Goal: Communication & Community: Connect with others

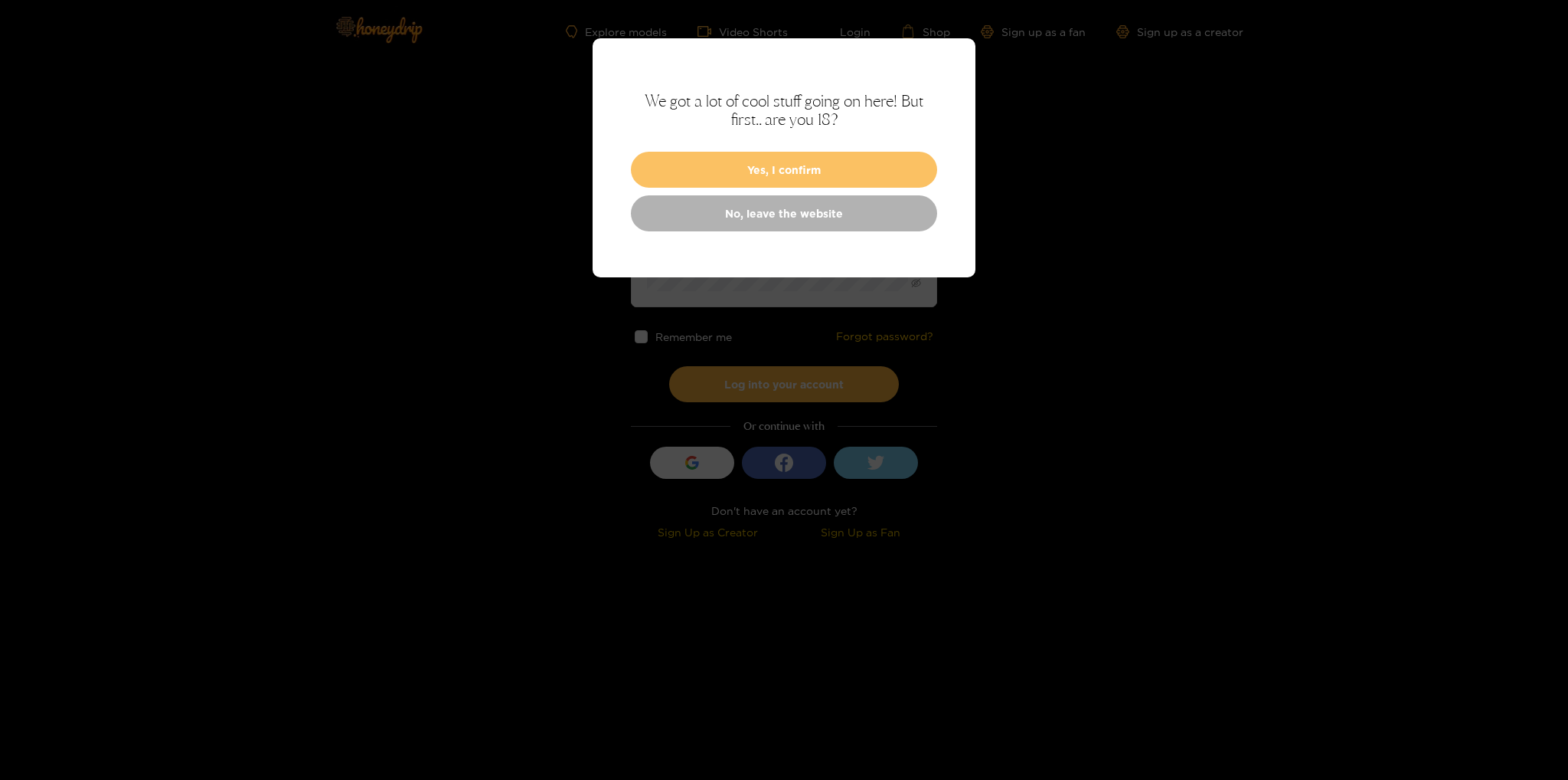
click at [833, 178] on button "Yes, I confirm" at bounding box center [784, 170] width 307 height 35
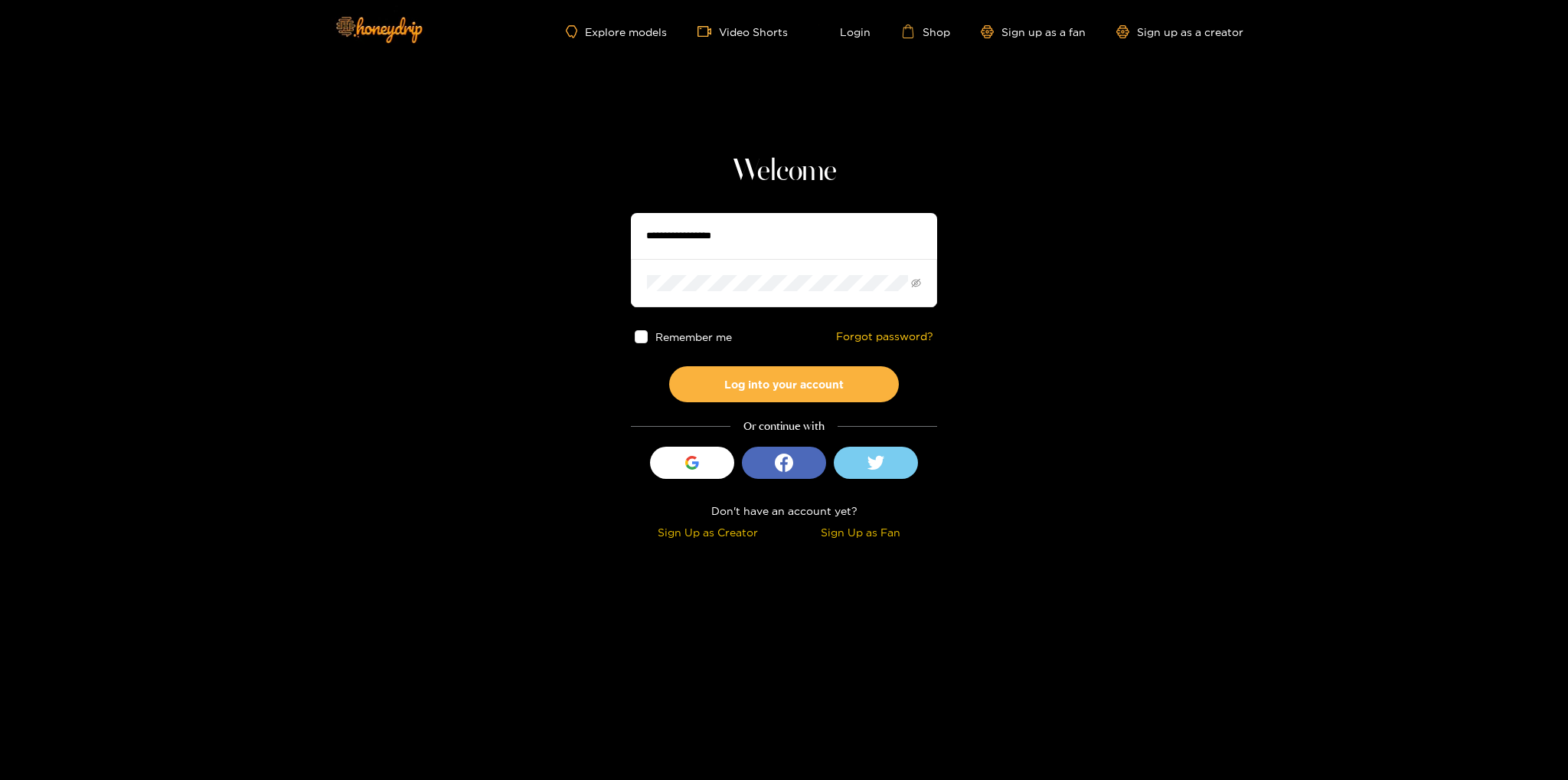
click at [796, 232] on input "text" at bounding box center [784, 236] width 307 height 46
type input "**********"
click at [670, 366] on button "Log into your account" at bounding box center [784, 384] width 230 height 35
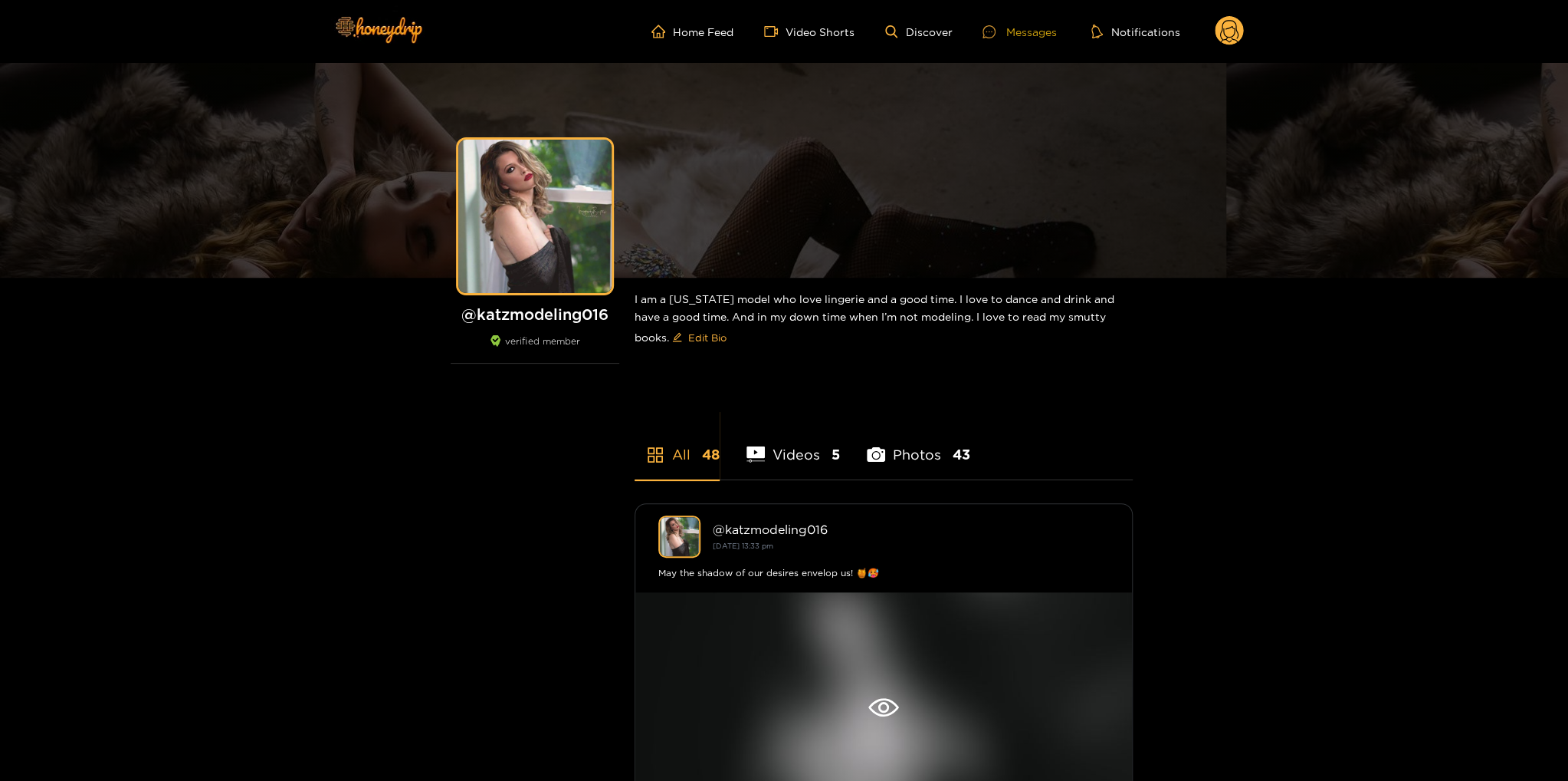
click at [1014, 30] on div "Messages" at bounding box center [1019, 32] width 74 height 18
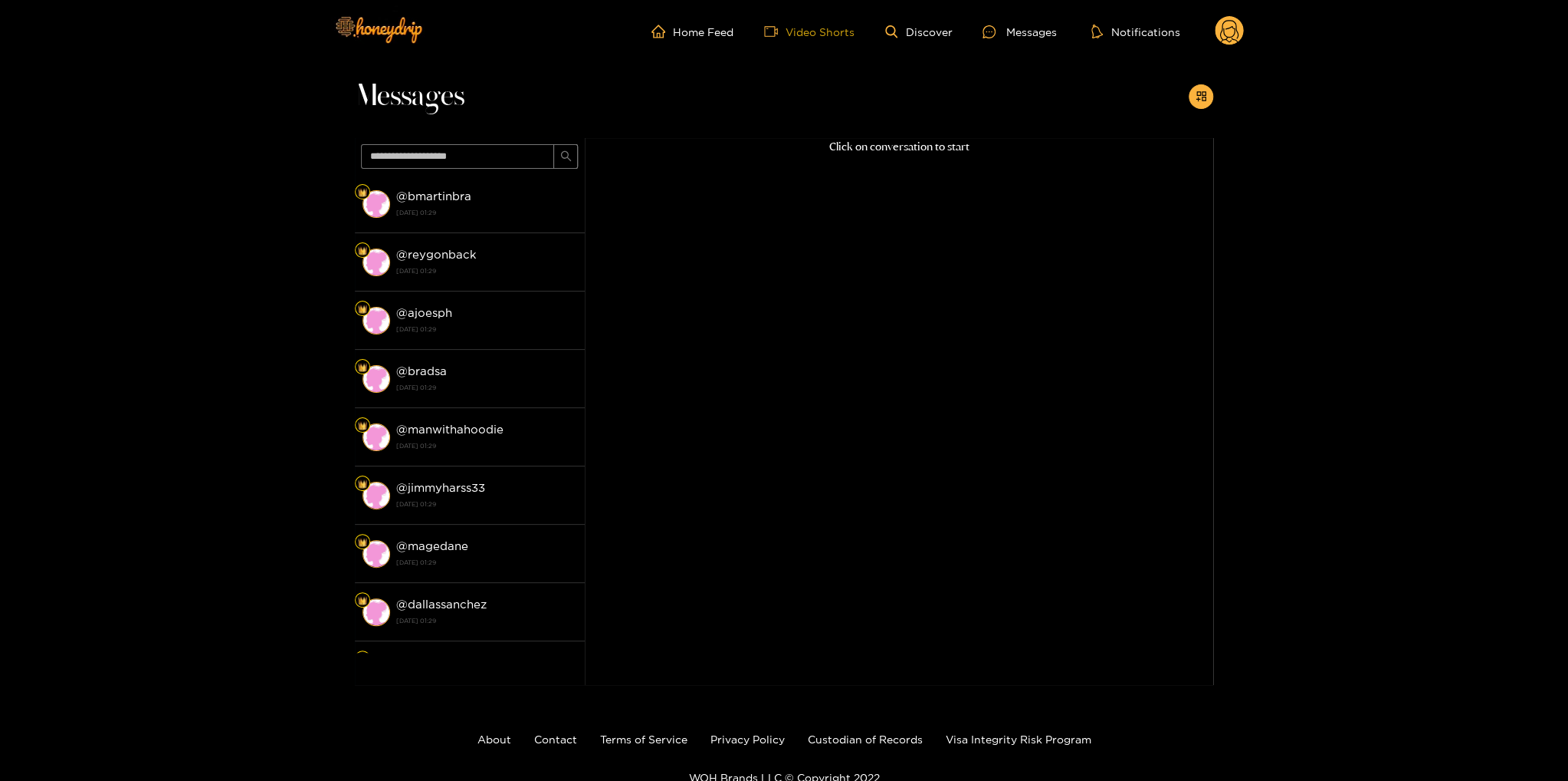
drag, startPoint x: 821, startPoint y: 48, endPoint x: 822, endPoint y: 30, distance: 18.0
click at [821, 46] on div "Home Feed Video Shorts Discover Messages Notifications 0 videos discover messag…" at bounding box center [784, 32] width 920 height 63
click at [823, 30] on link "Video Shorts" at bounding box center [809, 32] width 91 height 14
